Goal: Task Accomplishment & Management: Use online tool/utility

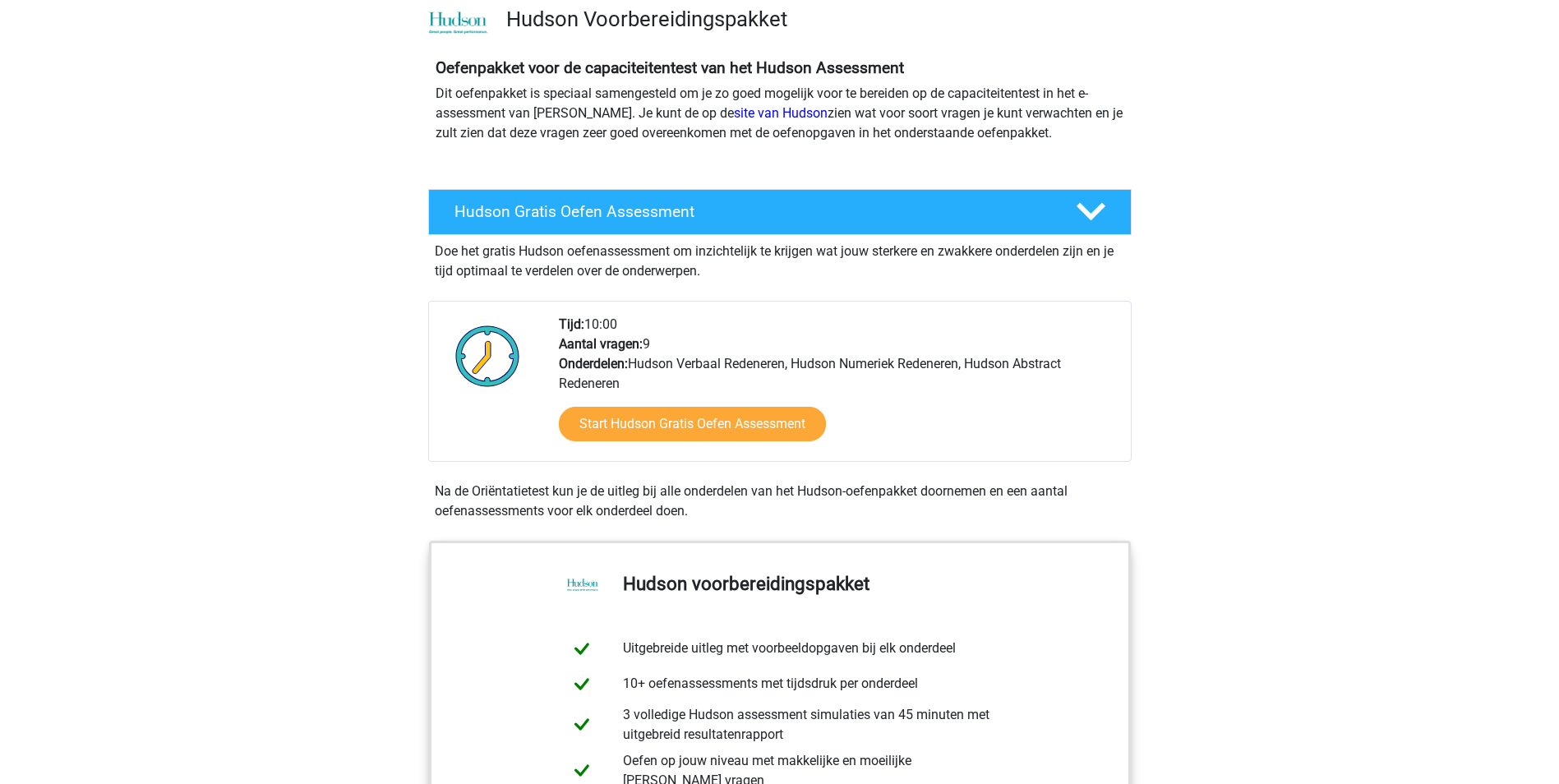
scroll to position [329, 0]
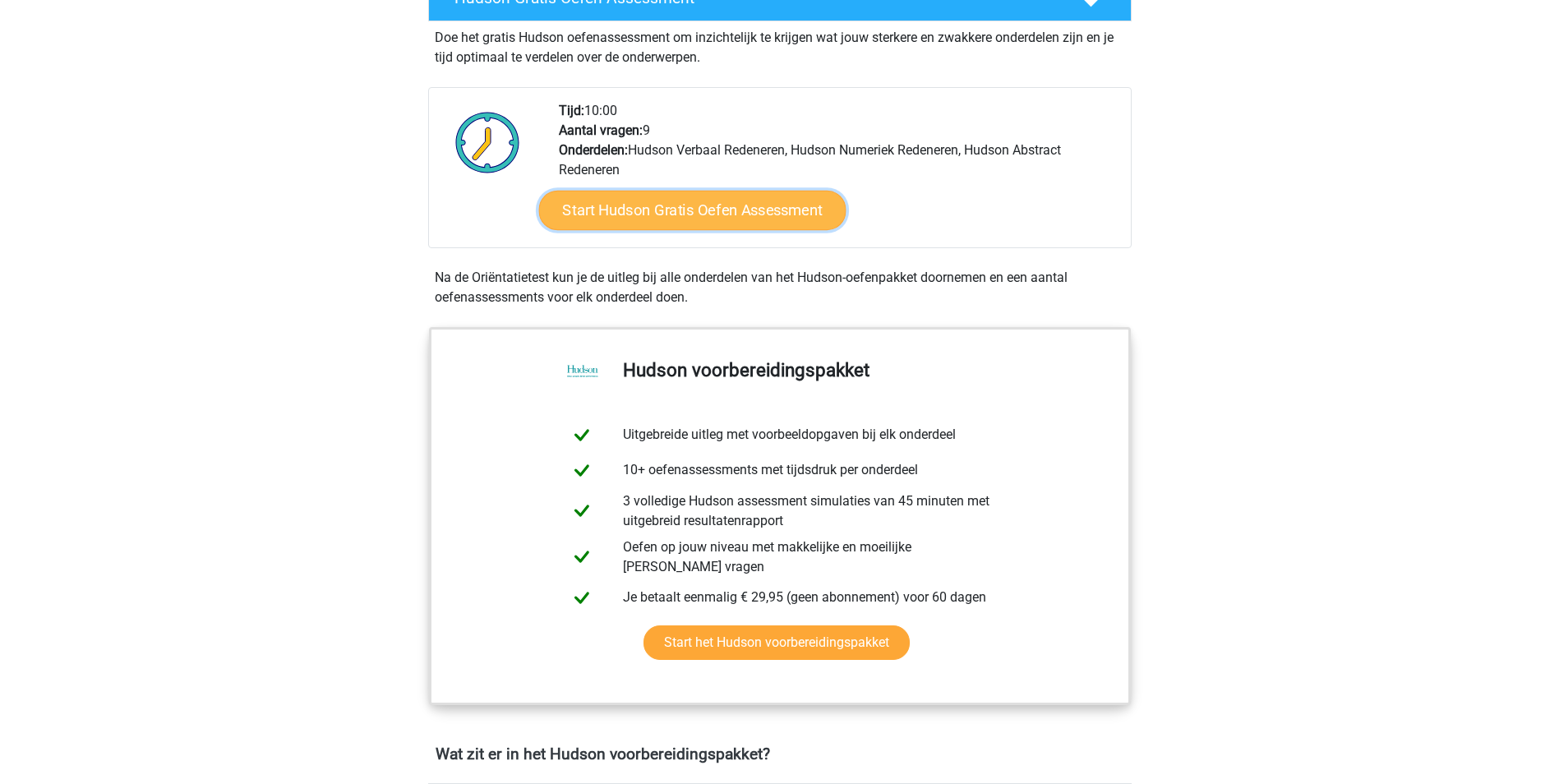
click at [747, 217] on link "Start Hudson Gratis Oefen Assessment" at bounding box center [692, 210] width 307 height 40
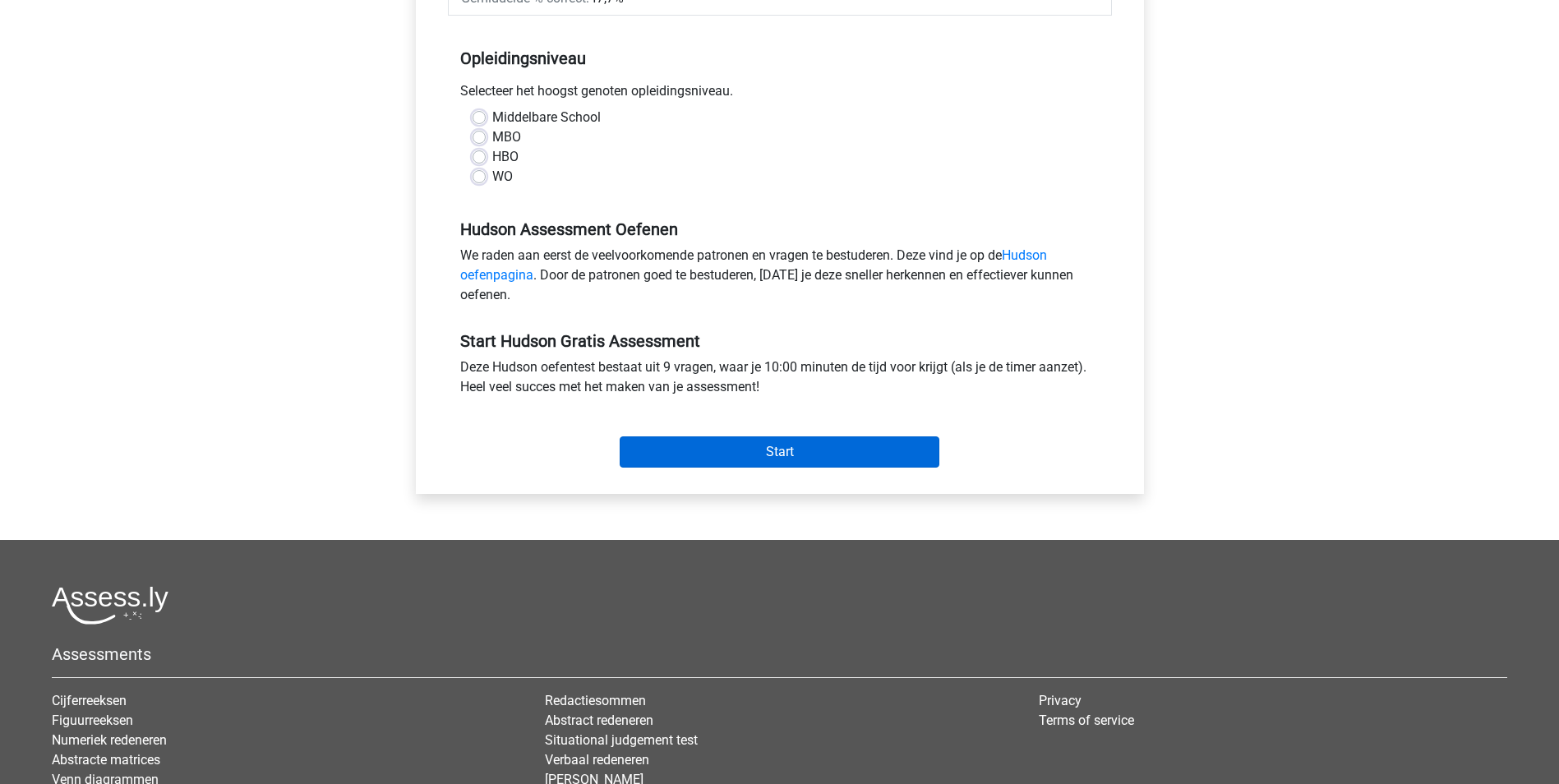
scroll to position [329, 0]
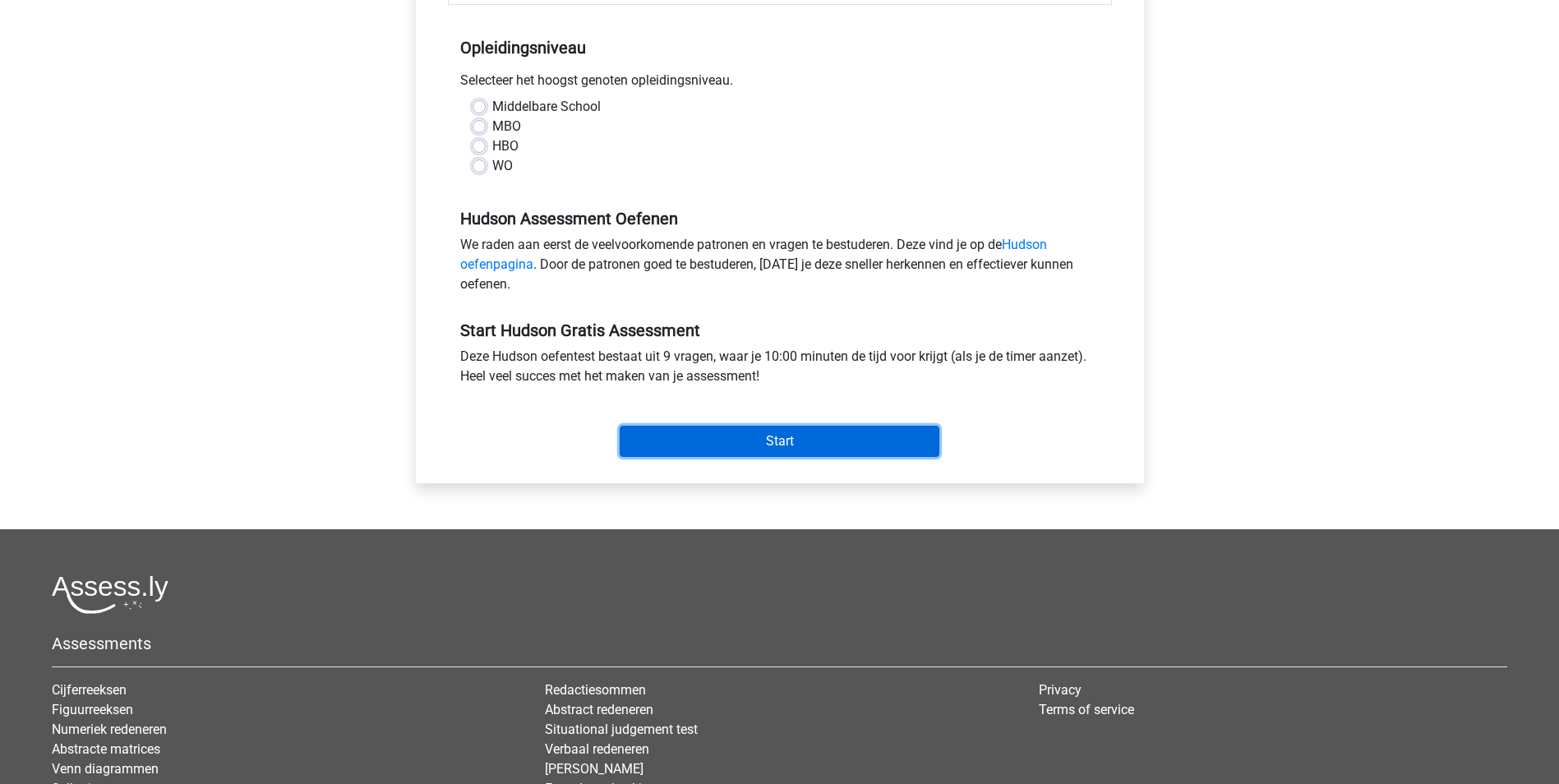
click at [801, 433] on input "Start" at bounding box center [780, 441] width 320 height 31
click at [492, 107] on label "Middelbare School" at bounding box center [547, 107] width 109 height 20
click at [483, 107] on input "Middelbare School" at bounding box center [479, 105] width 14 height 16
radio input "true"
click at [492, 124] on label "MBO" at bounding box center [507, 127] width 29 height 20
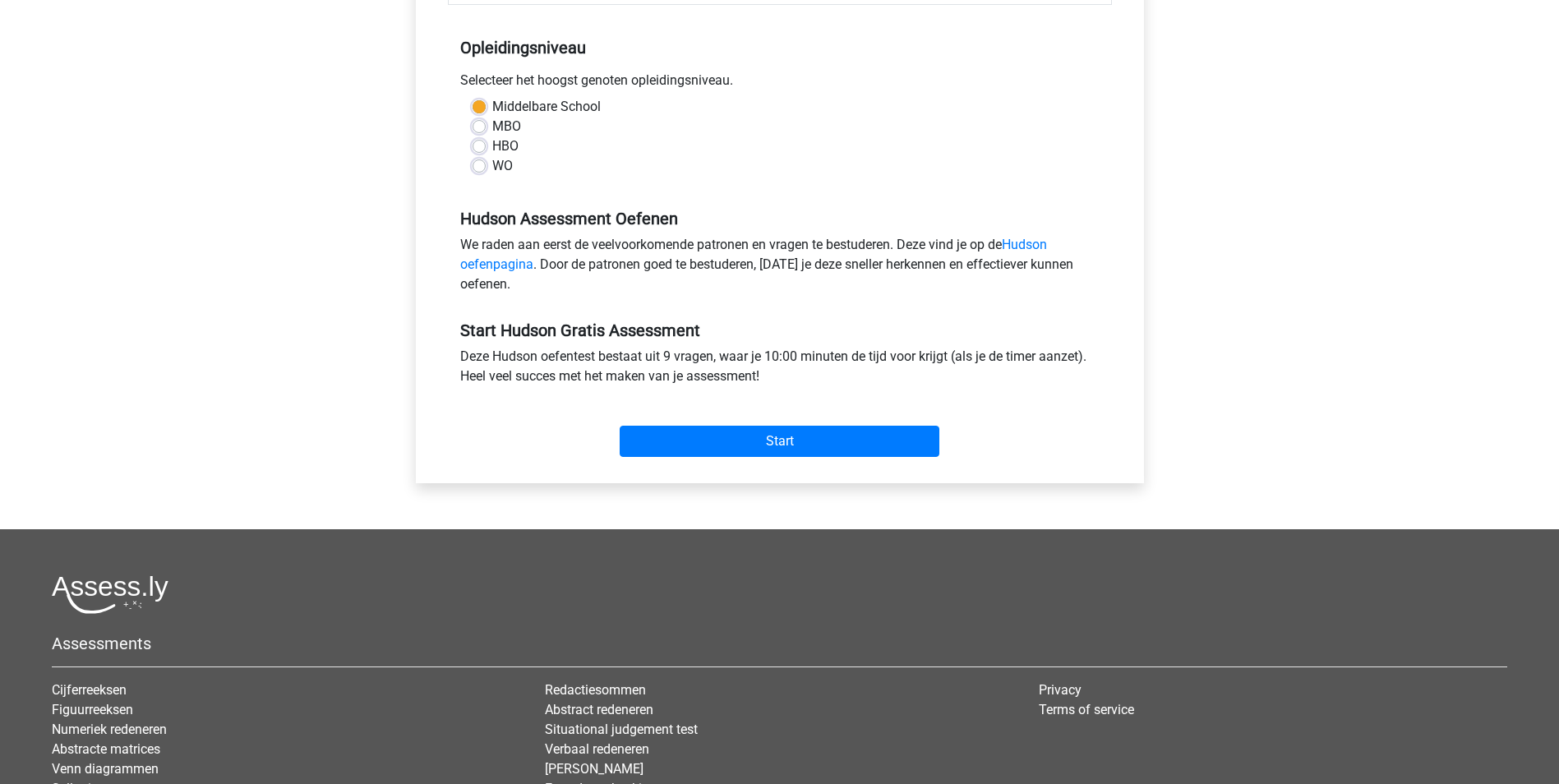
click at [480, 124] on input "MBO" at bounding box center [479, 125] width 14 height 16
radio input "true"
click at [479, 138] on div "HBO" at bounding box center [780, 147] width 615 height 20
click at [492, 160] on label "WO" at bounding box center [502, 166] width 21 height 20
click at [481, 160] on input "WO" at bounding box center [479, 164] width 14 height 16
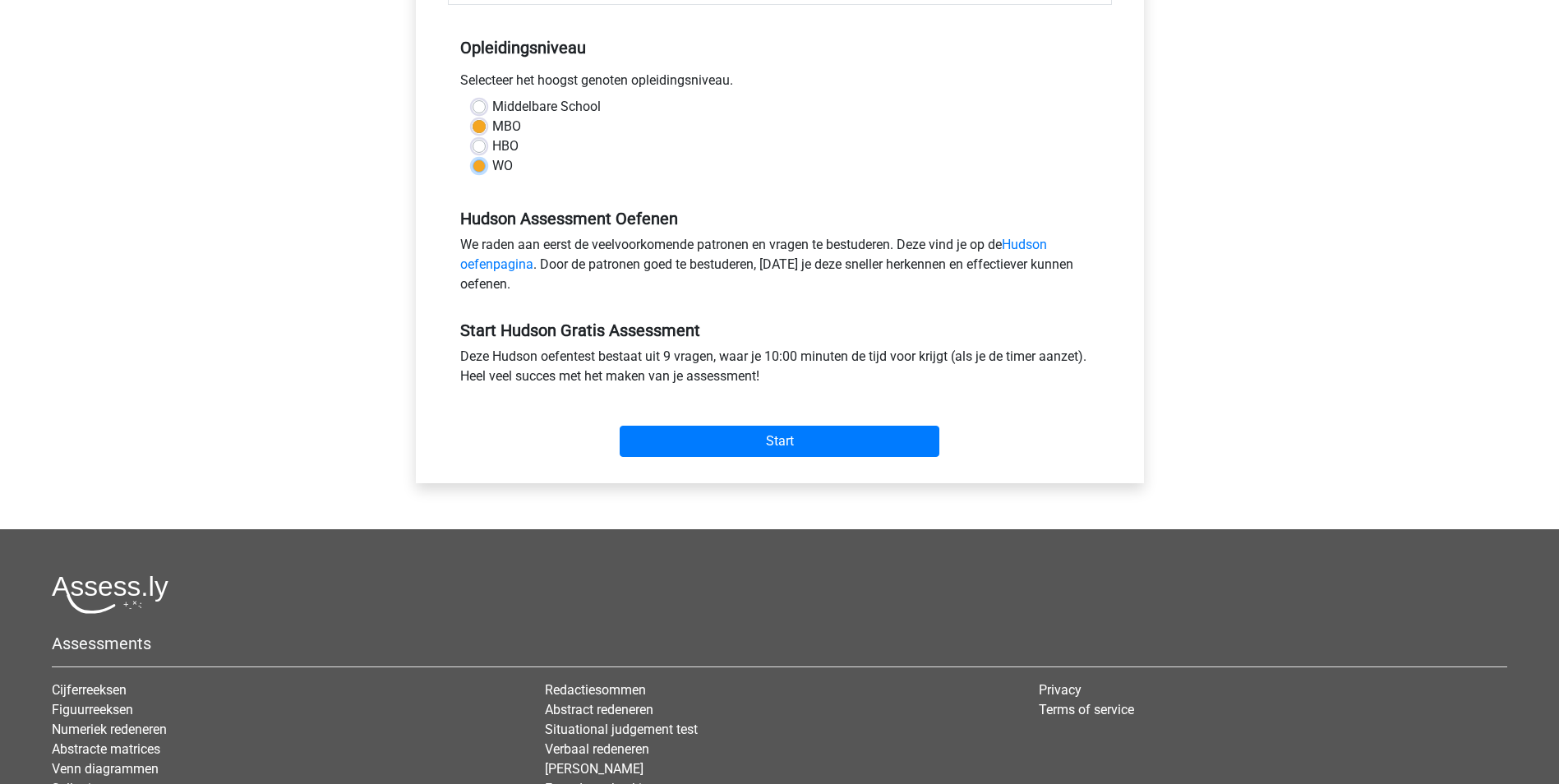
radio input "true"
click at [797, 439] on input "Start" at bounding box center [780, 441] width 320 height 31
